Goal: Transaction & Acquisition: Purchase product/service

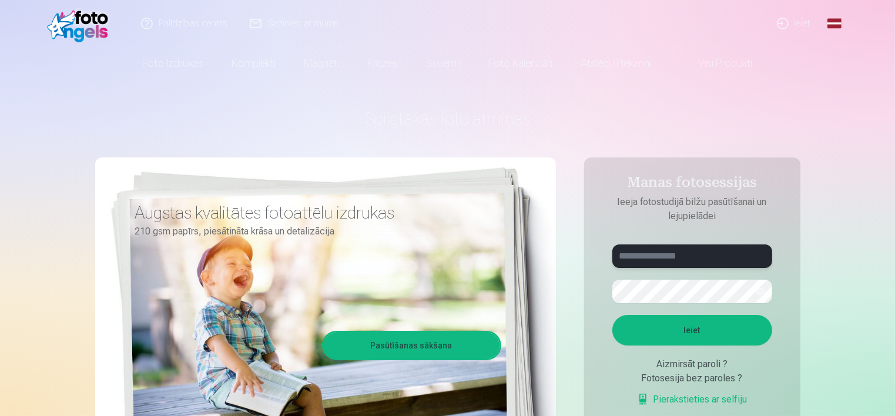
click at [683, 257] on input "text" at bounding box center [692, 255] width 160 height 23
type input "**********"
click at [703, 336] on button "Ieiet" at bounding box center [692, 330] width 160 height 31
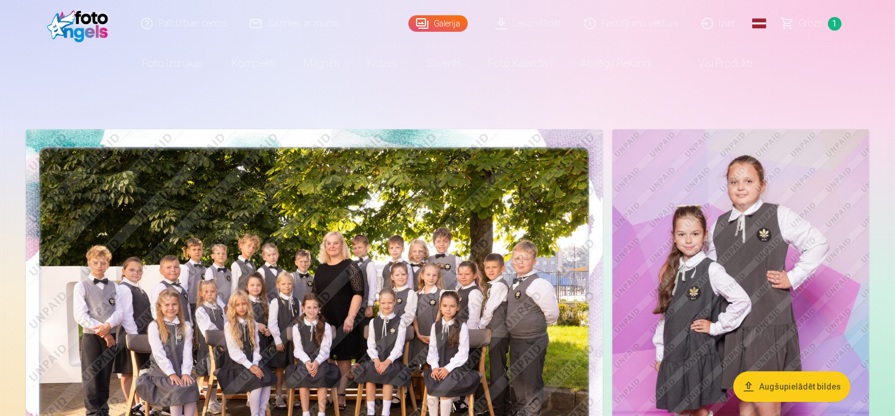
click at [820, 28] on span "Grozs" at bounding box center [811, 23] width 24 height 14
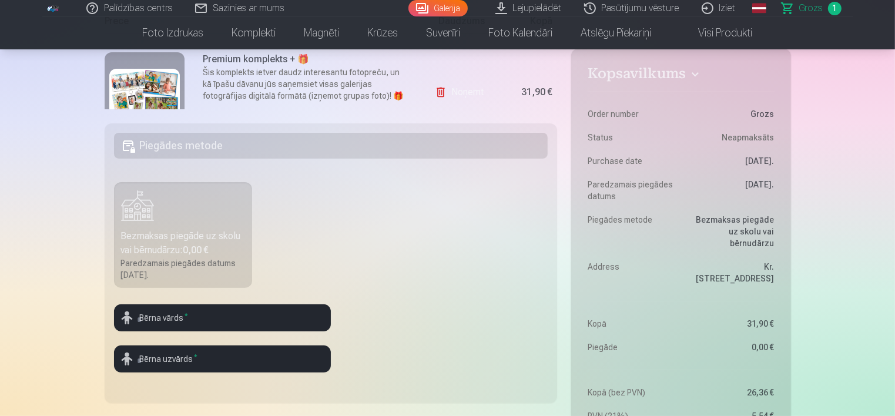
scroll to position [258, 0]
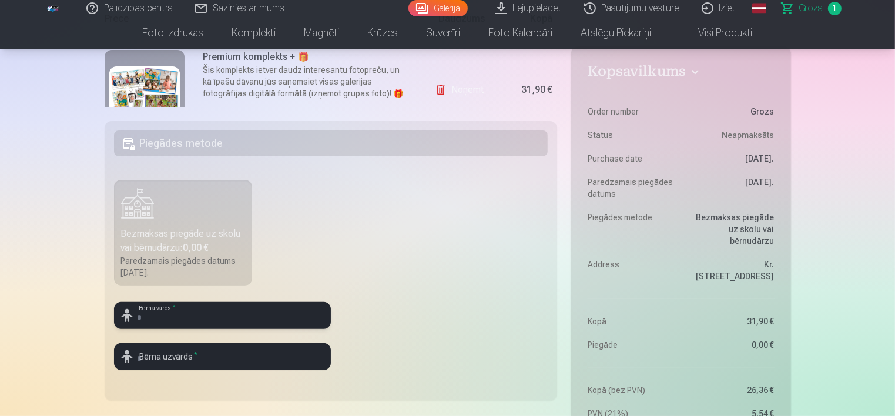
click at [253, 311] on input "text" at bounding box center [222, 315] width 217 height 27
type input "*****"
click at [207, 357] on input "text" at bounding box center [222, 356] width 217 height 27
click at [342, 358] on fieldset "Piegādes metode Bezmaksas piegāde uz skolu vai bērnudārzu : 0,00 € Paredzamais …" at bounding box center [331, 261] width 453 height 280
click at [195, 321] on input "*****" at bounding box center [222, 315] width 217 height 27
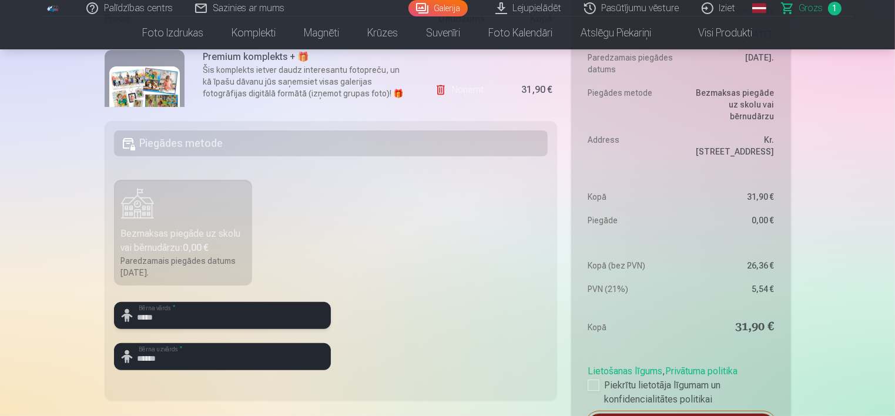
click at [186, 368] on input "******" at bounding box center [222, 356] width 217 height 27
type input "******"
click at [193, 372] on div at bounding box center [222, 374] width 217 height 9
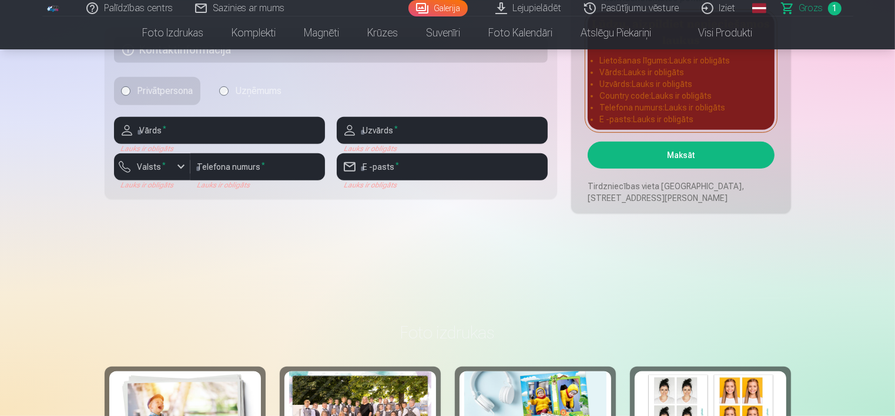
scroll to position [670, 0]
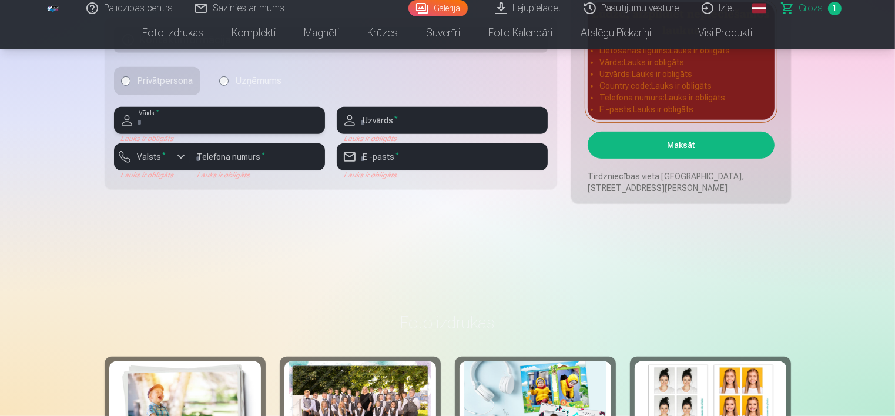
click at [268, 121] on input "text" at bounding box center [219, 120] width 211 height 27
type input "*"
type input "******"
click at [439, 120] on input "text" at bounding box center [442, 120] width 211 height 27
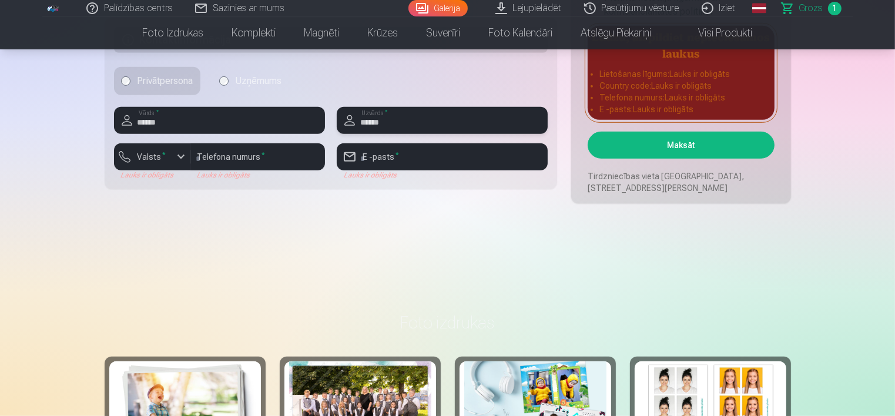
type input "******"
click at [172, 160] on button "Valsts *" at bounding box center [152, 156] width 76 height 27
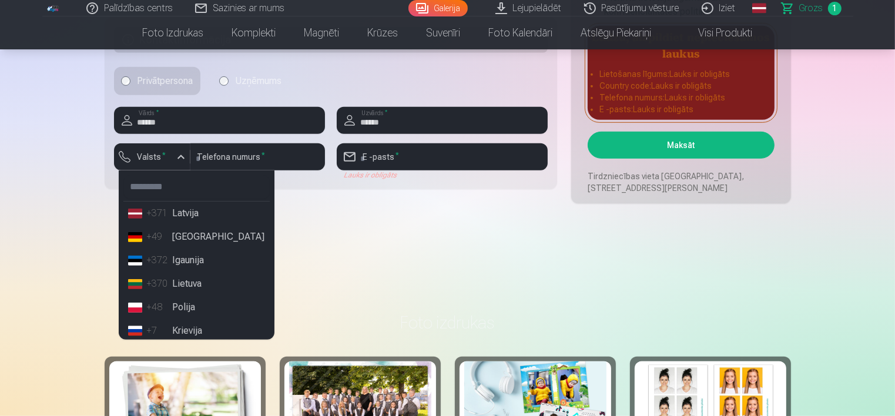
click at [190, 223] on li "+371 Latvija" at bounding box center [196, 212] width 146 height 23
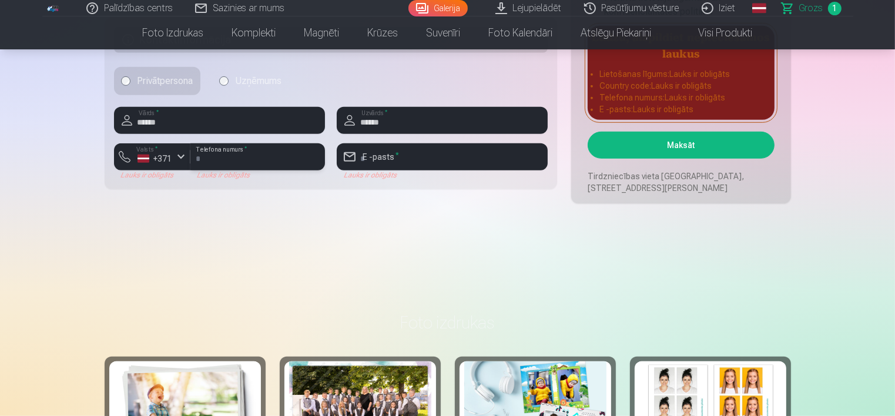
click at [249, 153] on input "number" at bounding box center [257, 156] width 135 height 27
type input "********"
click at [369, 157] on input "email" at bounding box center [442, 156] width 211 height 27
type input "**********"
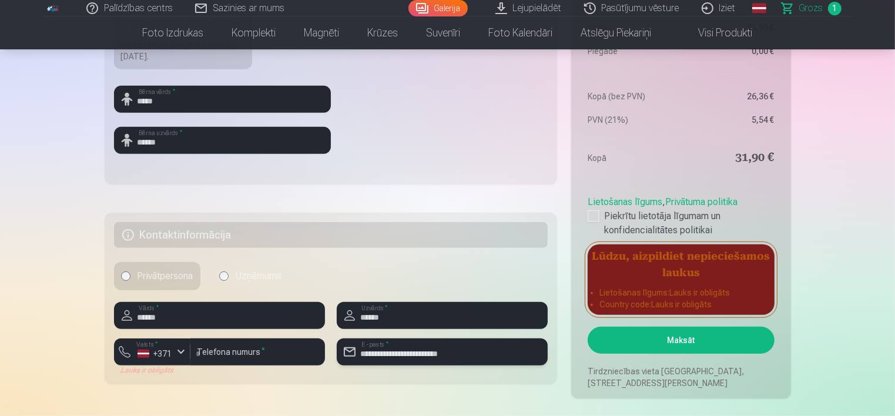
scroll to position [460, 0]
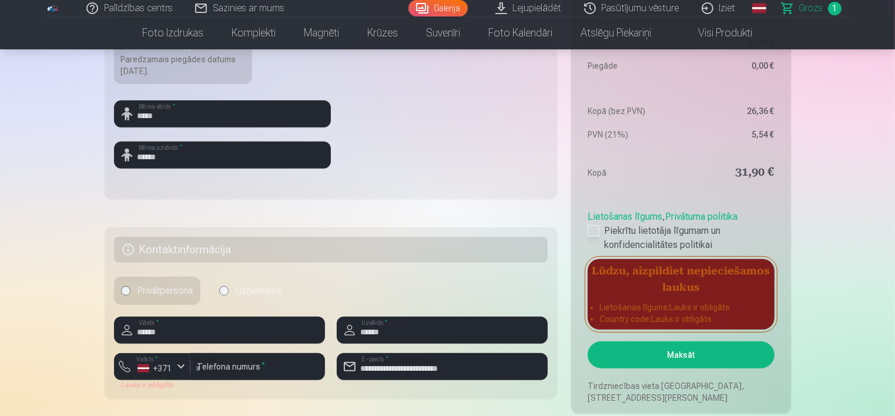
click at [596, 229] on div at bounding box center [593, 231] width 12 height 12
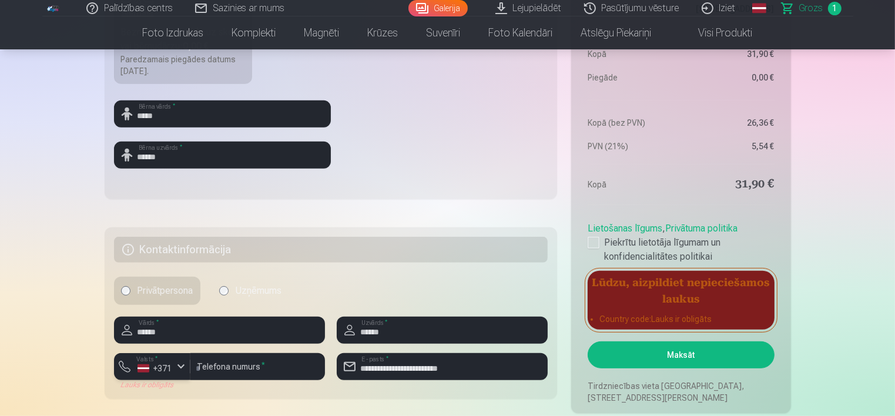
click at [176, 365] on div "button" at bounding box center [181, 367] width 14 height 14
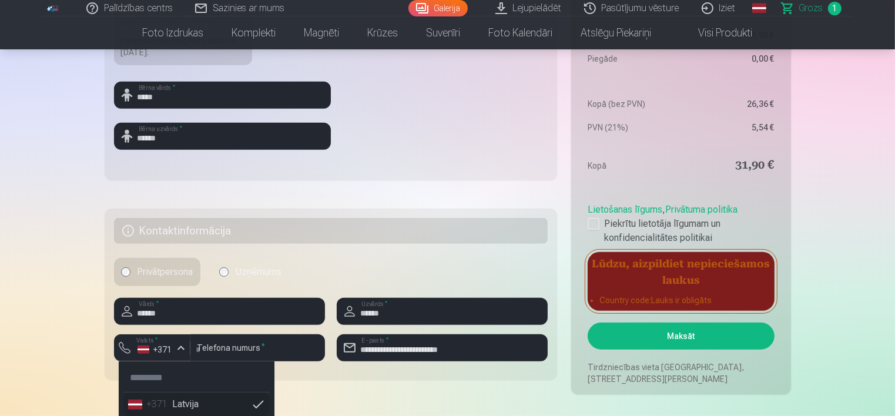
scroll to position [479, 0]
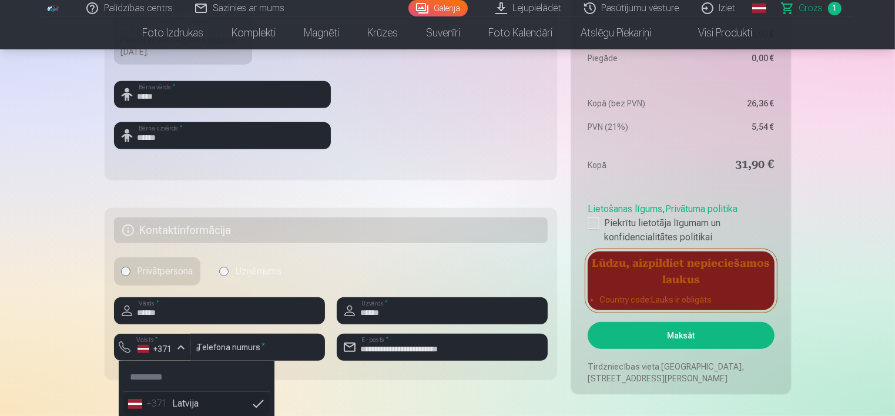
click at [186, 409] on li "+371 Latvija" at bounding box center [196, 403] width 146 height 23
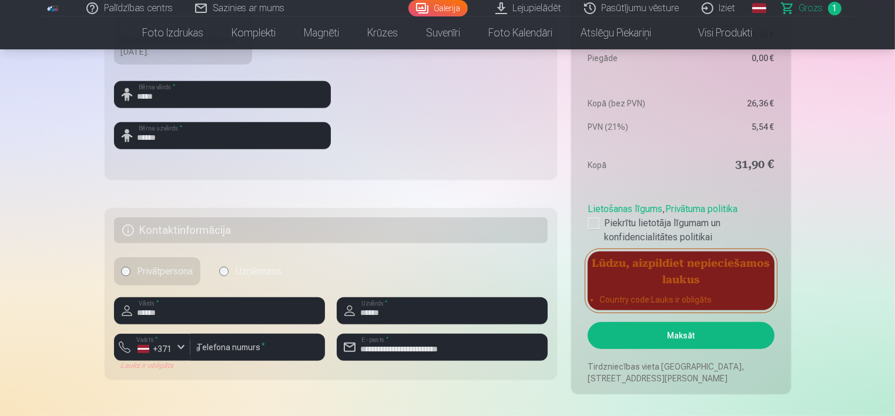
drag, startPoint x: 893, startPoint y: 75, endPoint x: 897, endPoint y: 116, distance: 40.7
click at [406, 303] on input "******" at bounding box center [442, 310] width 211 height 27
click at [163, 348] on div "+371" at bounding box center [154, 349] width 35 height 12
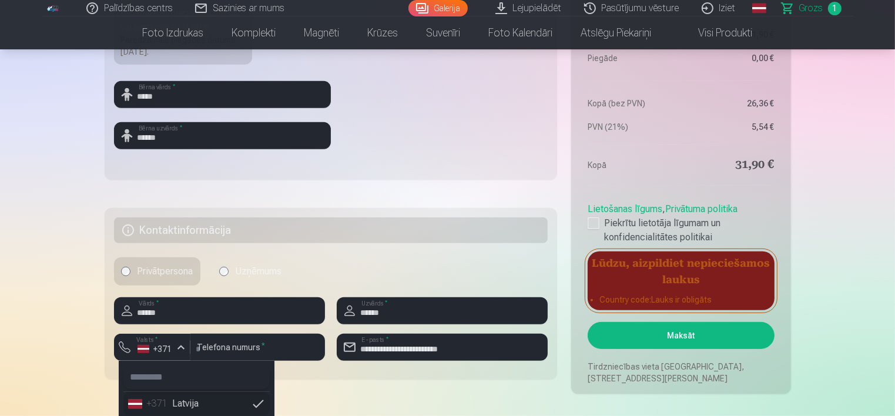
click at [161, 376] on input "text" at bounding box center [196, 376] width 146 height 23
type input "*******"
click at [135, 402] on li "+371 Latvija" at bounding box center [181, 403] width 117 height 23
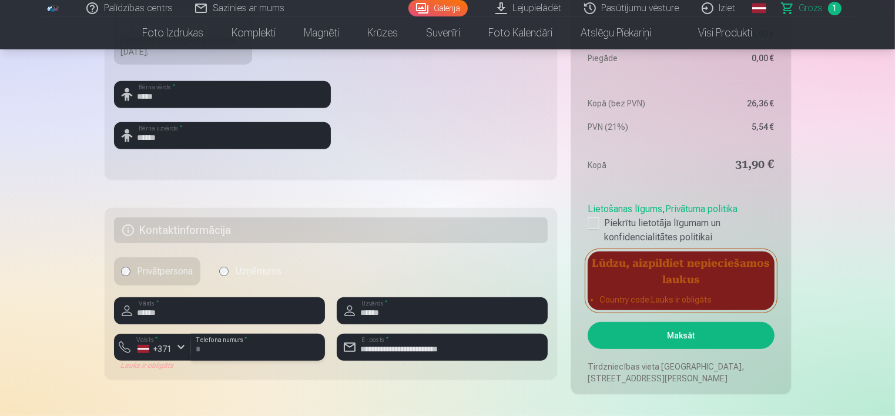
click at [254, 344] on input "********" at bounding box center [257, 347] width 135 height 27
click at [162, 367] on div "Lauks ir obligāts" at bounding box center [152, 365] width 76 height 9
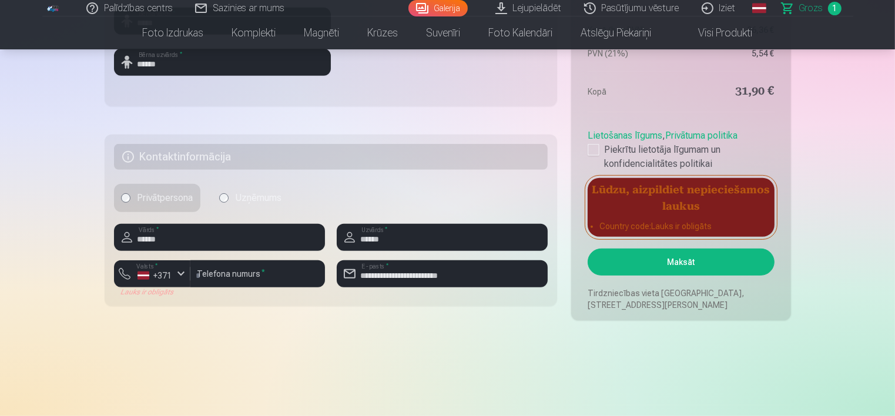
scroll to position [189, 0]
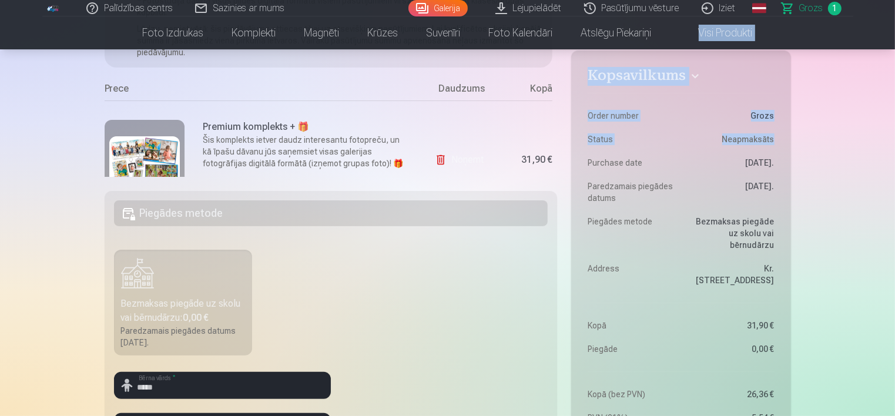
drag, startPoint x: 893, startPoint y: 36, endPoint x: 899, endPoint y: 66, distance: 30.1
click at [894, 66] on html "Palīdzības centrs Sazinies ar mums Galerija Lejupielādēt Pasūtījumu vēsture Izi…" at bounding box center [447, 19] width 895 height 416
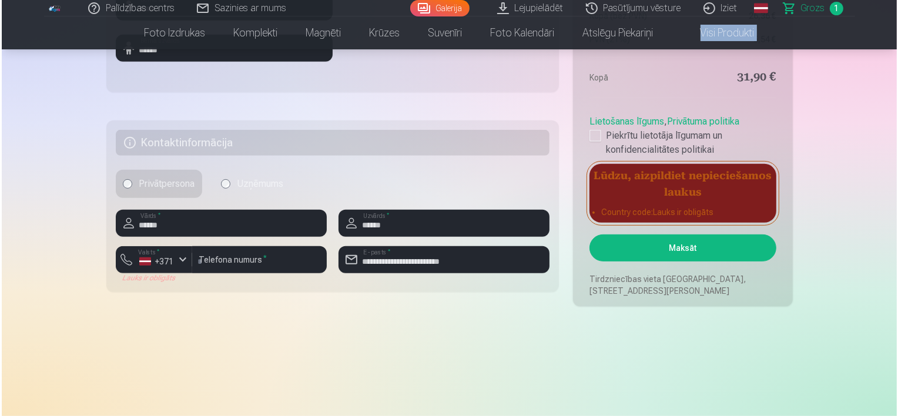
scroll to position [573, 0]
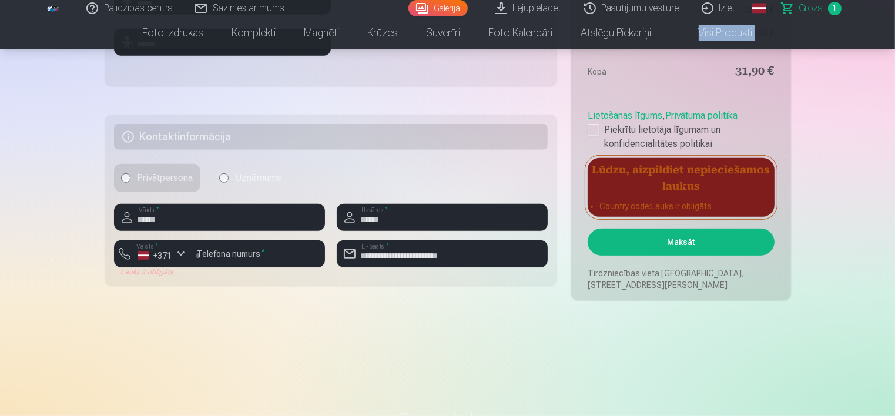
click at [708, 241] on button "Maksāt" at bounding box center [680, 242] width 186 height 27
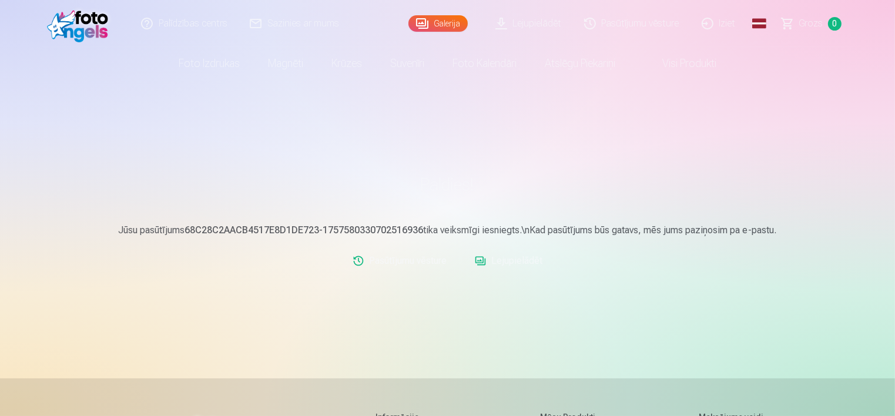
click at [515, 264] on link "Lejupielādēt" at bounding box center [508, 260] width 77 height 23
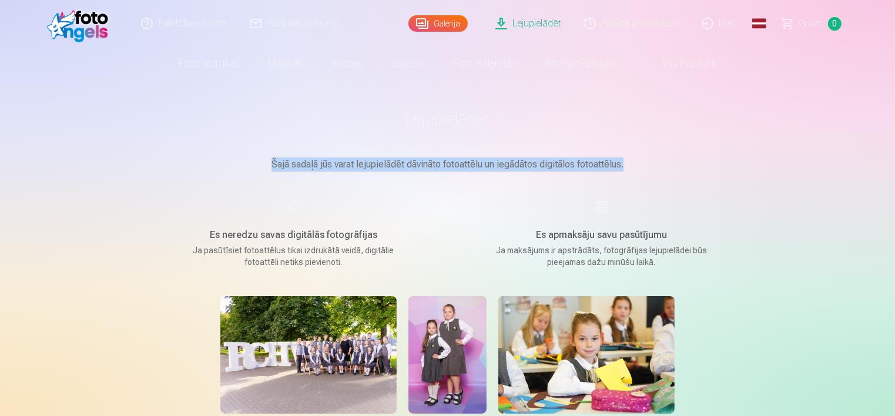
drag, startPoint x: 893, startPoint y: 115, endPoint x: 897, endPoint y: 154, distance: 39.5
click at [894, 154] on html "Palīdzības centrs Sazinies ar mums Galerija Lejupielādēt Pasūtījumu vēsture Izi…" at bounding box center [447, 208] width 895 height 416
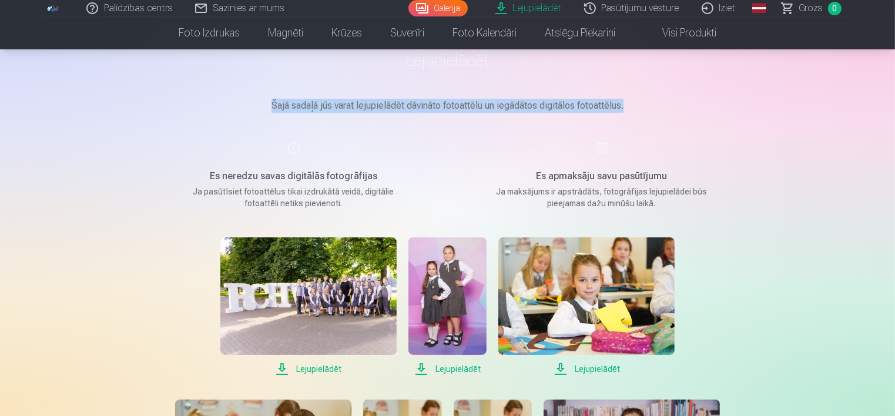
scroll to position [56, 0]
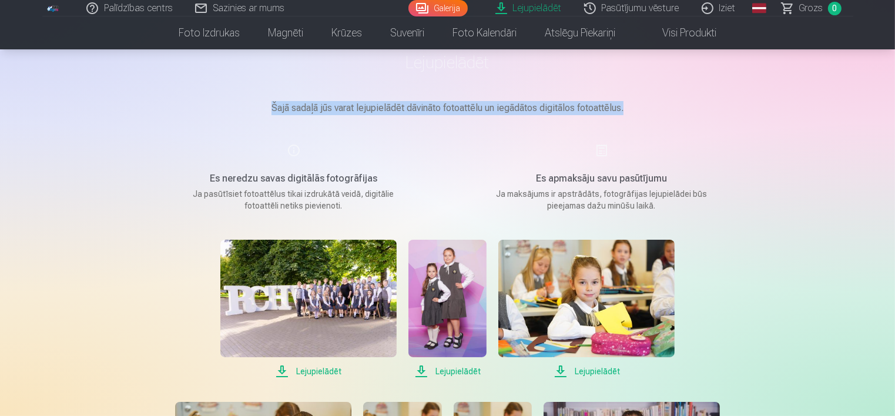
click at [329, 370] on span "Lejupielādēt" at bounding box center [308, 371] width 176 height 14
click at [309, 368] on span "Lejupielādēt" at bounding box center [308, 371] width 176 height 14
click at [448, 372] on span "Lejupielādēt" at bounding box center [447, 371] width 78 height 14
click at [584, 377] on span "Lejupielādēt" at bounding box center [586, 371] width 176 height 14
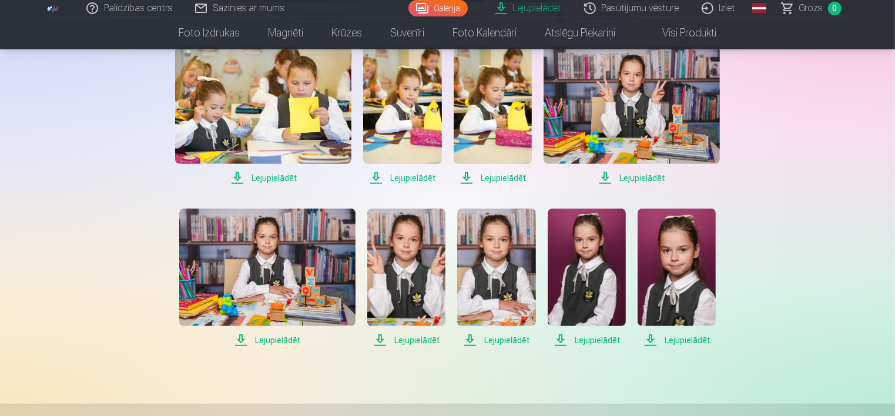
scroll to position [426, 0]
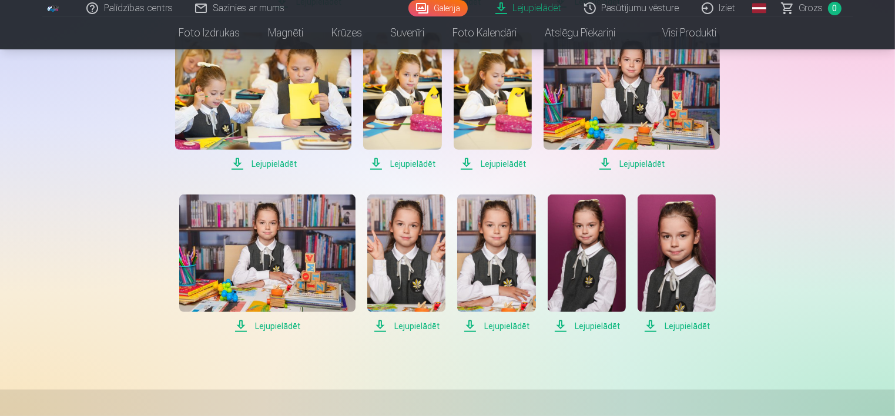
click at [249, 163] on span "Lejupielādēt" at bounding box center [263, 164] width 176 height 14
click at [409, 169] on span "Lejupielādēt" at bounding box center [402, 164] width 78 height 14
click at [479, 164] on span "Lejupielādēt" at bounding box center [492, 164] width 78 height 14
click at [855, 142] on div "Palīdzības centrs Sazinies ar mums Galerija Lejupielādēt Pasūtījumu vēsture Izi…" at bounding box center [447, 143] width 895 height 1138
click at [381, 327] on span "Lejupielādēt" at bounding box center [406, 326] width 78 height 14
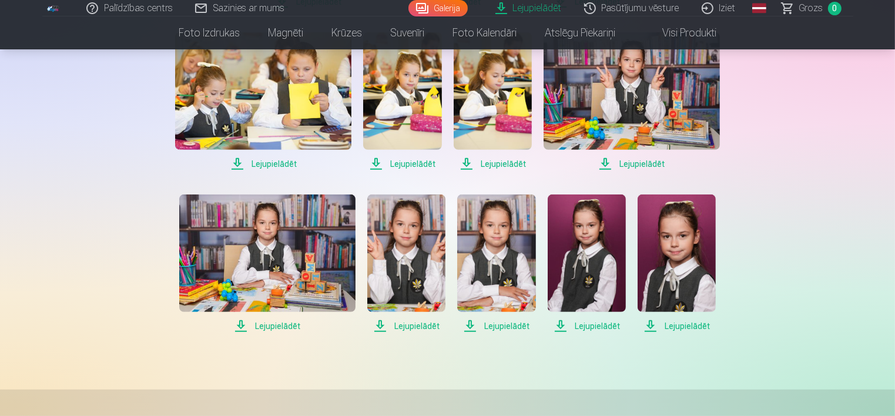
click at [472, 327] on span "Lejupielādēt" at bounding box center [496, 326] width 78 height 14
click at [505, 350] on main "Lejupielādēt Šajā sadaļā jūs varat lejupielādēt dāvināto fotoattēlu un iegādāto…" at bounding box center [447, 7] width 587 height 707
click at [558, 328] on span "Lejupielādēt" at bounding box center [586, 326] width 78 height 14
click at [775, 277] on div "Lejupielādēt Šajā sadaļā jūs varat lejupielādēt dāvināto fotoattēlu un iegādāto…" at bounding box center [447, 143] width 705 height 1138
click at [646, 328] on span "Lejupielādēt" at bounding box center [676, 326] width 78 height 14
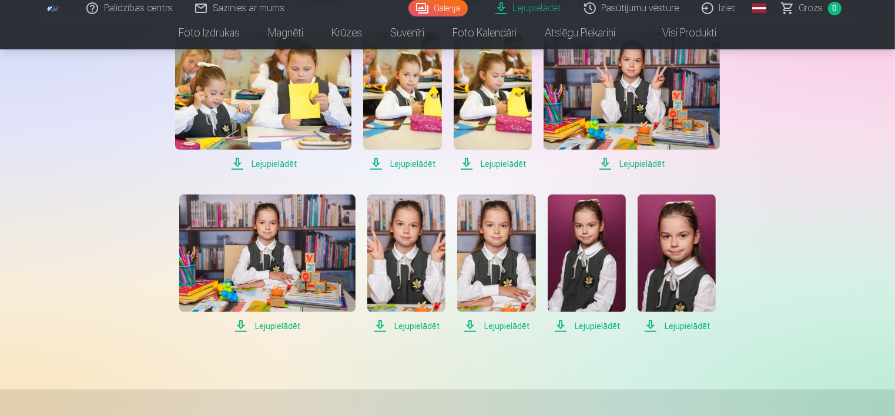
click at [606, 170] on span "Lejupielādēt" at bounding box center [631, 164] width 176 height 14
click at [602, 164] on span "Lejupielādēt" at bounding box center [631, 164] width 176 height 14
click at [807, 164] on div "Palīdzības centrs Sazinies ar mums Galerija Lejupielādēt Pasūtījumu vēsture Izi…" at bounding box center [447, 143] width 895 height 1138
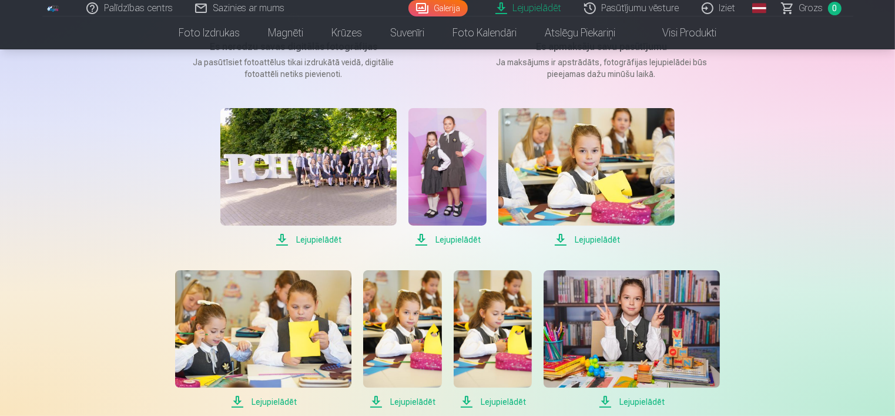
scroll to position [183, 0]
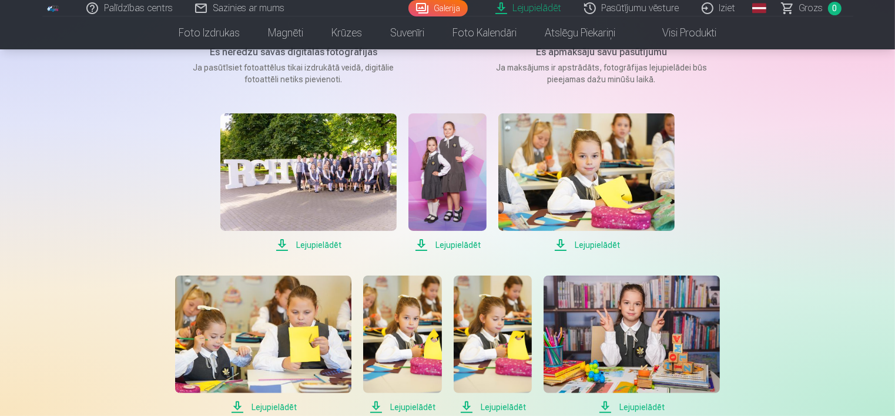
click at [891, 132] on div "Palīdzības centrs Sazinies ar mums Galerija Lejupielādēt Pasūtījumu vēsture Izi…" at bounding box center [447, 386] width 895 height 1138
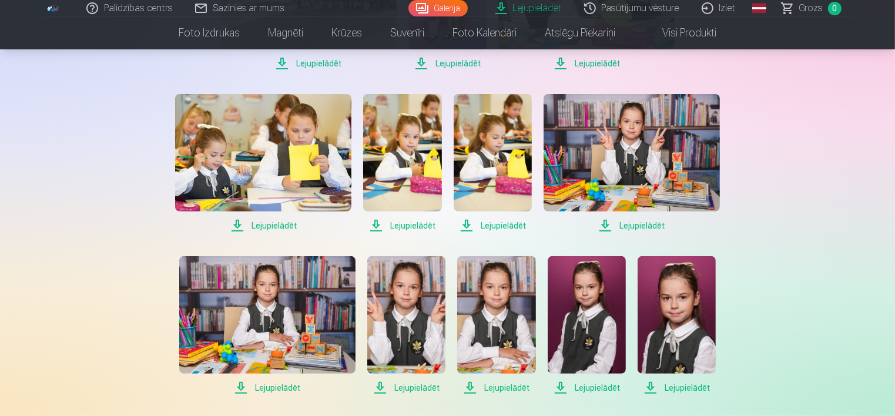
scroll to position [368, 0]
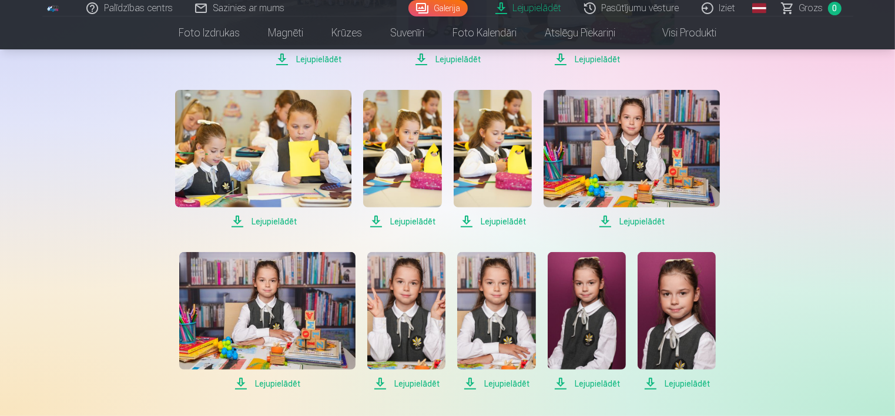
click at [242, 383] on span "Lejupielādēt" at bounding box center [267, 384] width 176 height 14
